Goal: Obtain resource: Obtain resource

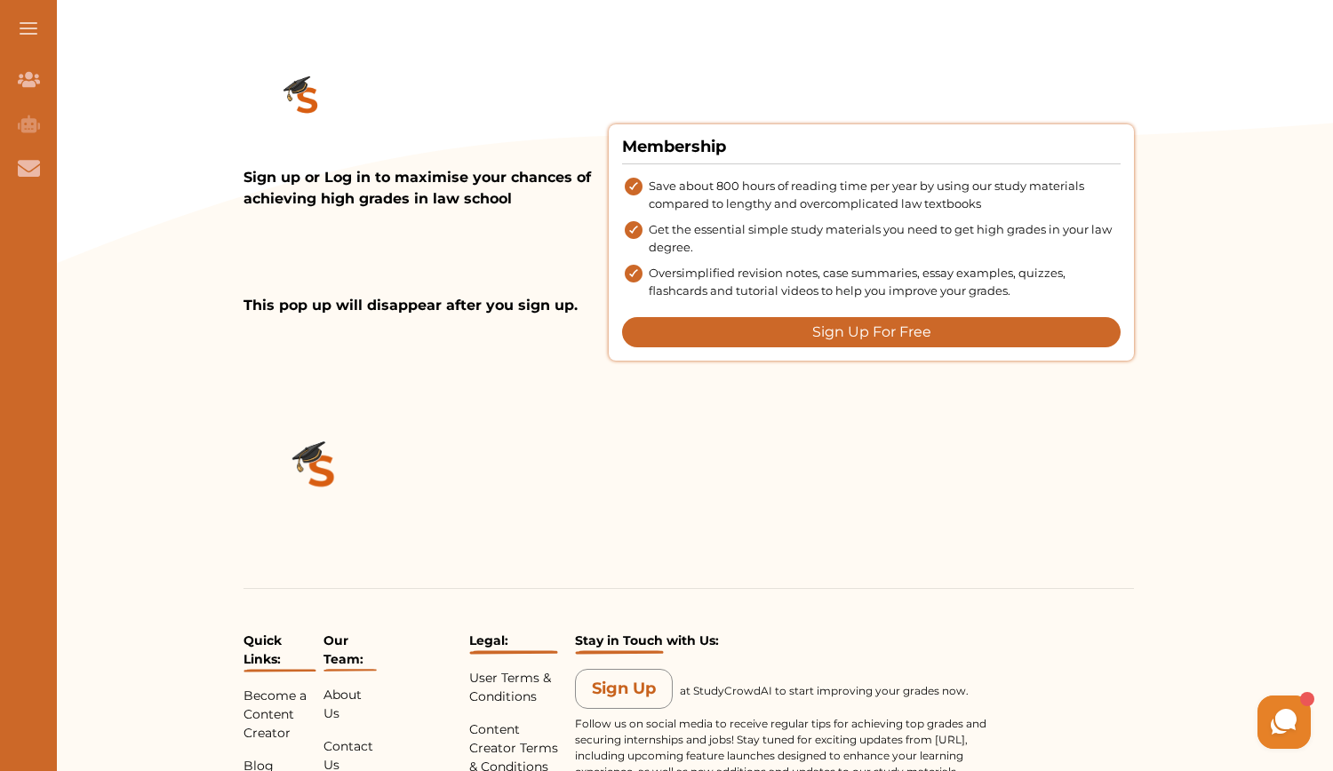
scroll to position [2194, 0]
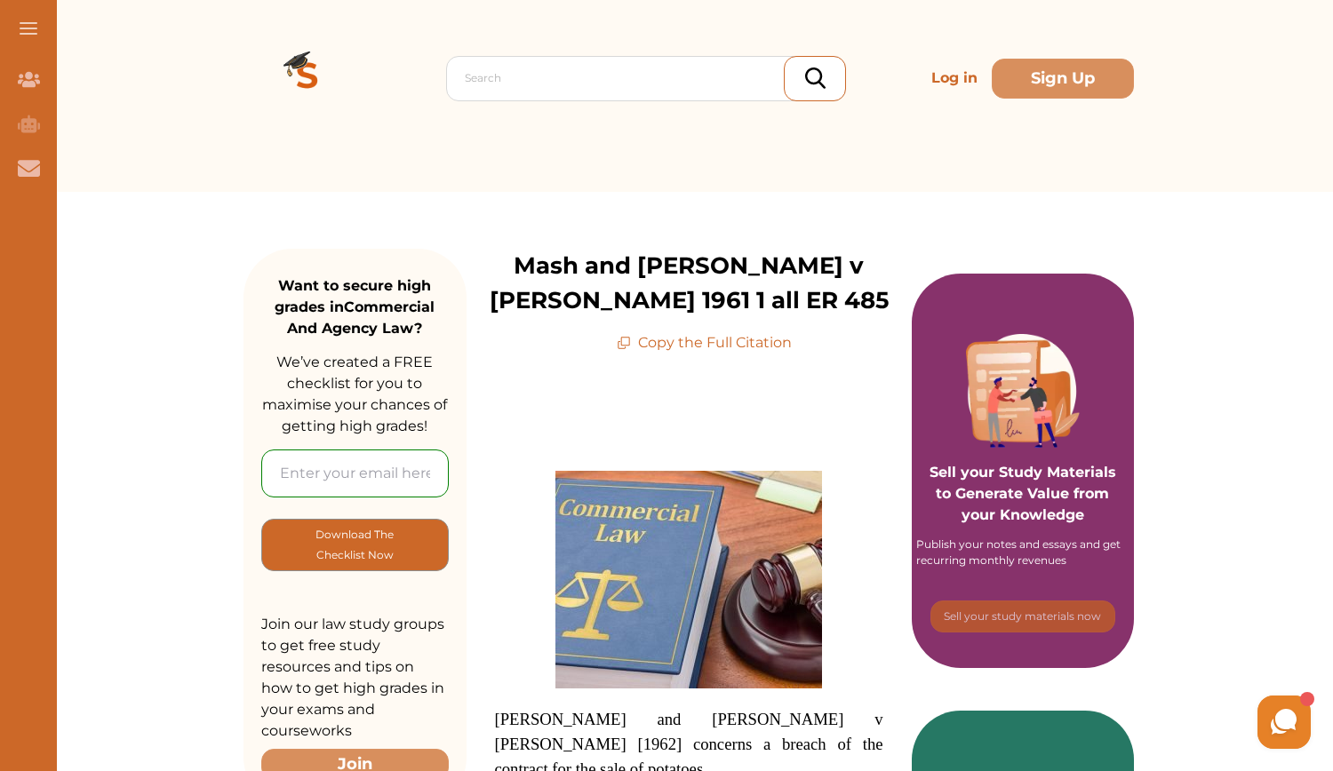
scroll to position [36, 0]
click at [687, 340] on p "Copy the Full Citation" at bounding box center [704, 342] width 175 height 21
click at [686, 340] on p "Copy the Full Citation" at bounding box center [704, 342] width 175 height 21
click at [632, 339] on p "Copy the Full Citation" at bounding box center [704, 342] width 175 height 21
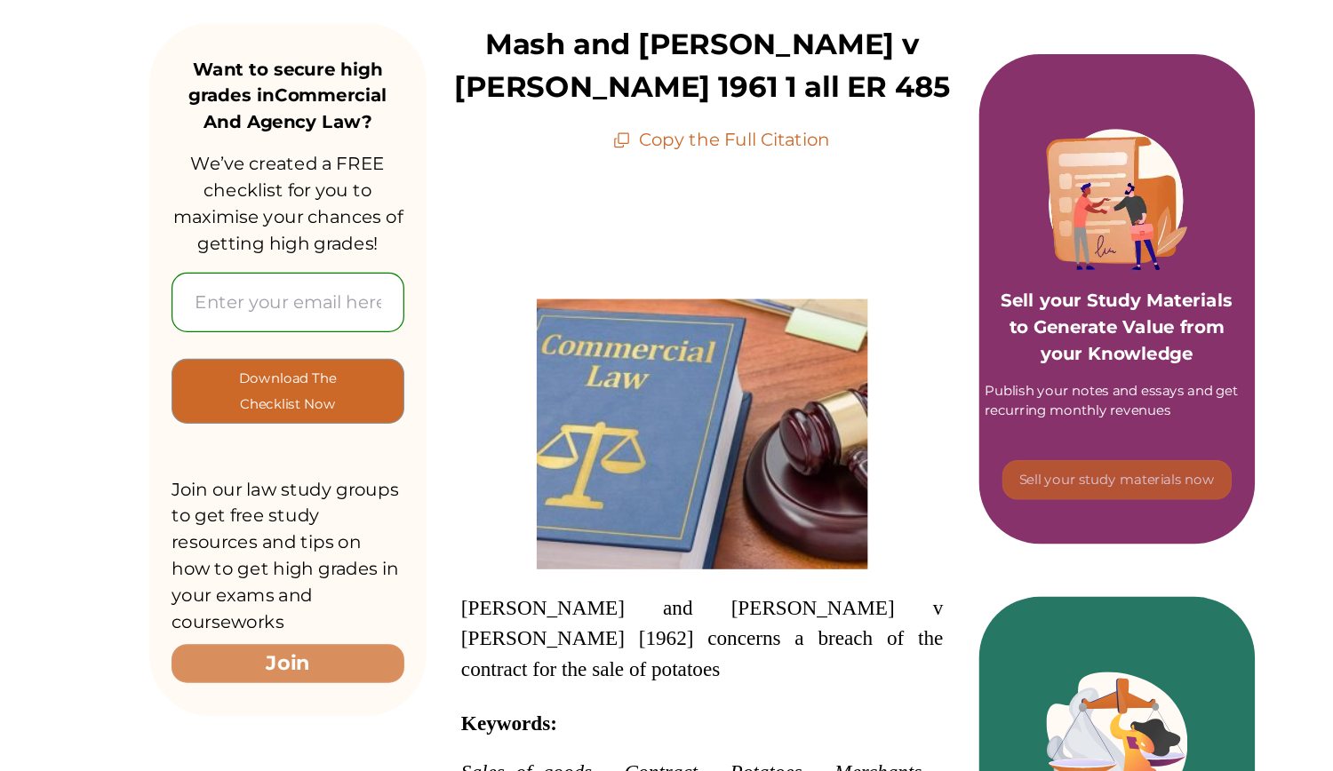
scroll to position [231, 0]
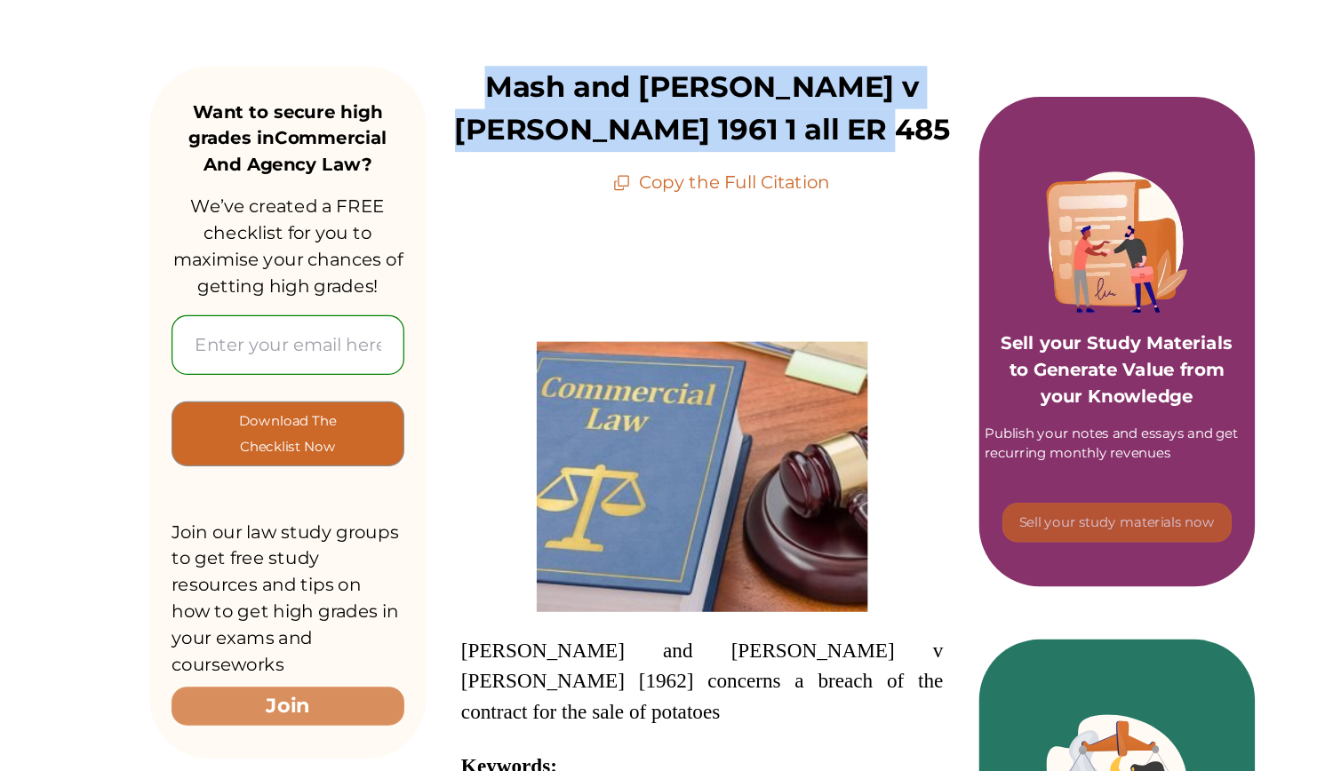
drag, startPoint x: 620, startPoint y: 81, endPoint x: 857, endPoint y: 124, distance: 241.3
click at [857, 124] on div "[PERSON_NAME] and [PERSON_NAME] v [PERSON_NAME] 1961 1 all ER 485 Copy the Full…" at bounding box center [689, 105] width 445 height 105
copy p "Mash and [PERSON_NAME] v [PERSON_NAME] 1961 1 all ER 485"
